Goal: Task Accomplishment & Management: Manage account settings

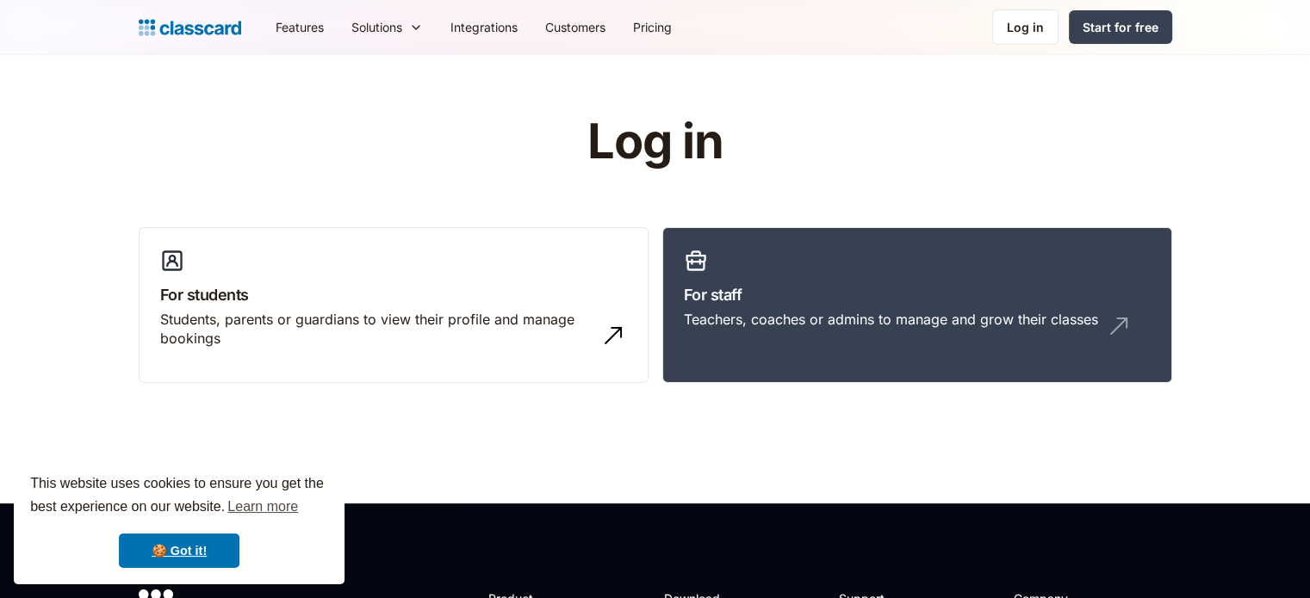
click at [207, 301] on h3 "For students" at bounding box center [393, 294] width 467 height 23
click at [1012, 41] on link "Log in" at bounding box center [1025, 26] width 66 height 35
click at [1030, 35] on div "Log in" at bounding box center [1024, 27] width 37 height 18
click at [493, 244] on link "For students Students, parents or guardians to view their profile and manage bo…" at bounding box center [394, 305] width 510 height 157
